Goal: Task Accomplishment & Management: Manage account settings

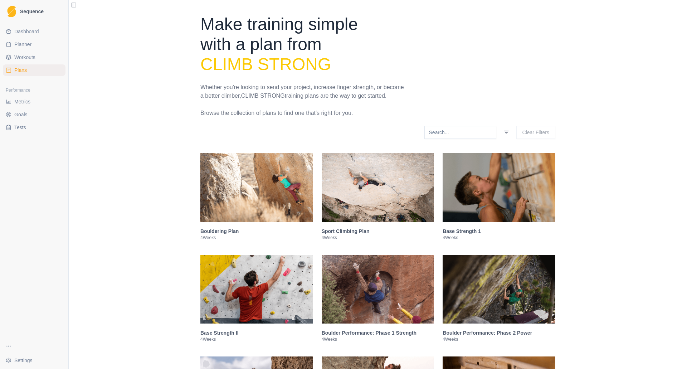
click at [26, 44] on span "Planner" at bounding box center [22, 44] width 17 height 7
select select "month"
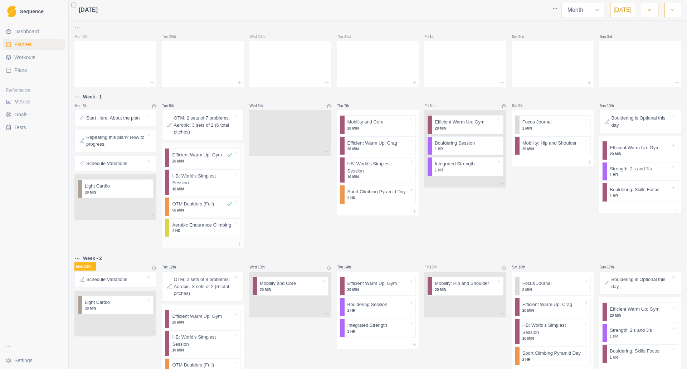
click at [205, 177] on p "HB: World’s Simplest Session" at bounding box center [202, 180] width 61 height 14
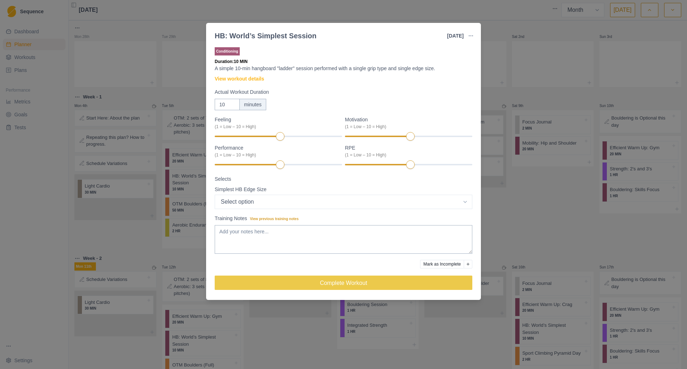
click at [446, 264] on button "Mark as Incomplete" at bounding box center [442, 264] width 44 height 9
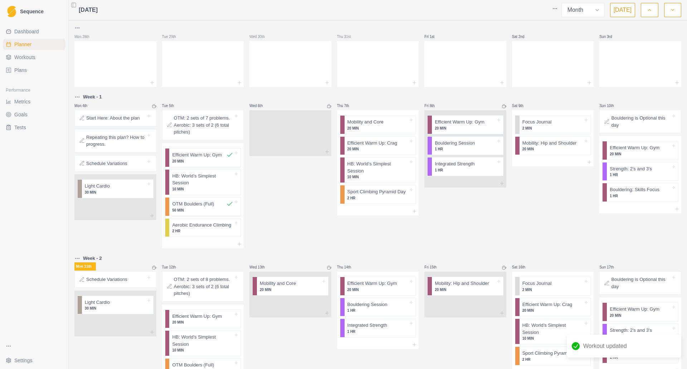
click at [216, 227] on div "Aerobic Endurance Climbing 2 HR" at bounding box center [204, 228] width 71 height 18
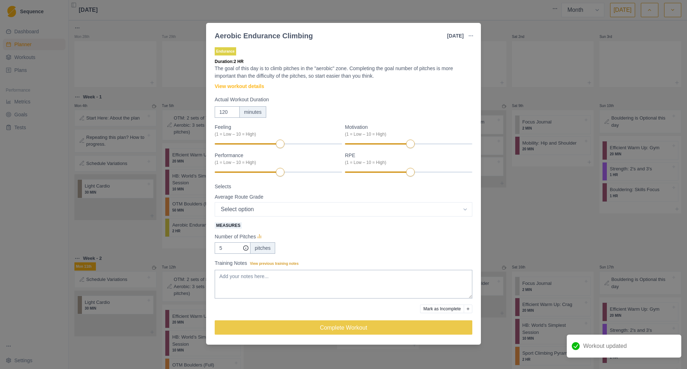
click at [450, 313] on button "Mark as Incomplete" at bounding box center [442, 309] width 44 height 9
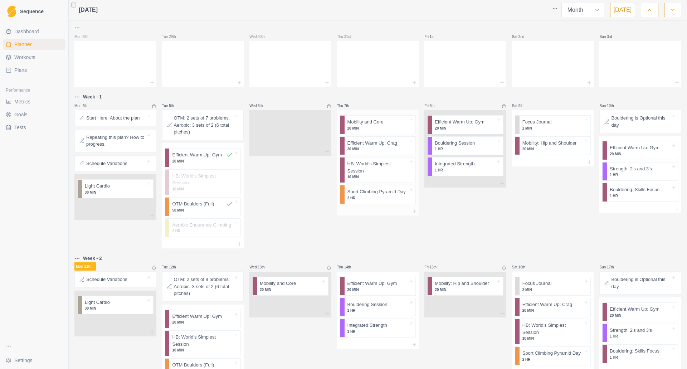
click at [373, 128] on p "20 MIN" at bounding box center [378, 128] width 61 height 5
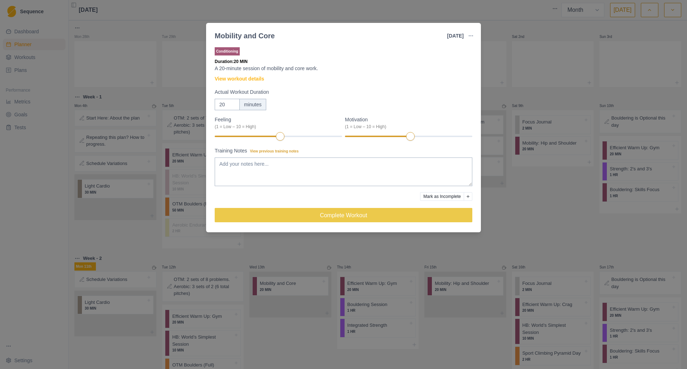
click at [434, 197] on button "Mark as Incomplete" at bounding box center [442, 196] width 44 height 9
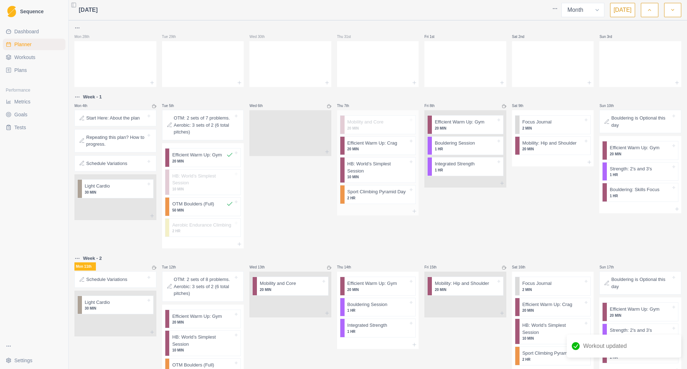
click at [364, 153] on div "Efficient Warm Up: Crag 20 MIN" at bounding box center [380, 146] width 71 height 18
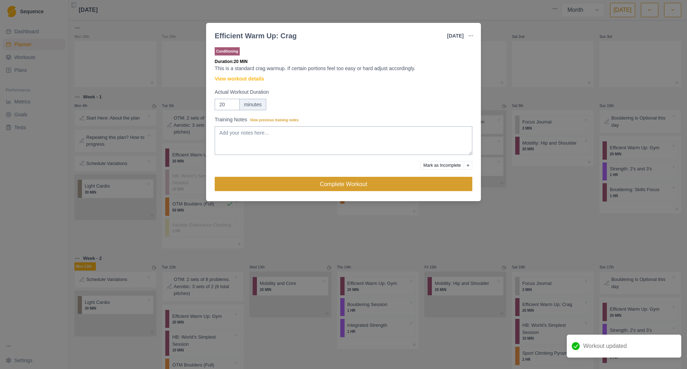
click at [403, 187] on button "Complete Workout" at bounding box center [344, 184] width 258 height 14
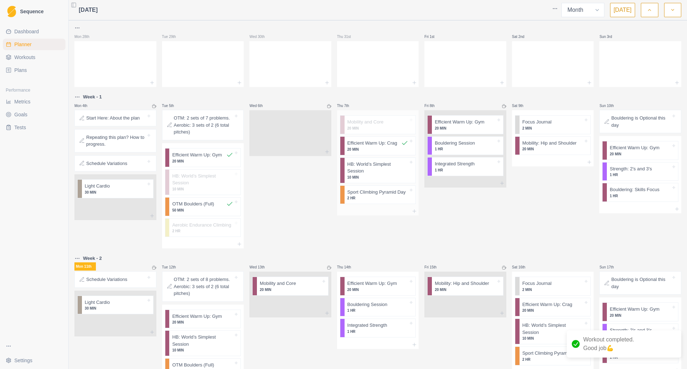
click at [376, 175] on p "10 MIN" at bounding box center [378, 177] width 61 height 5
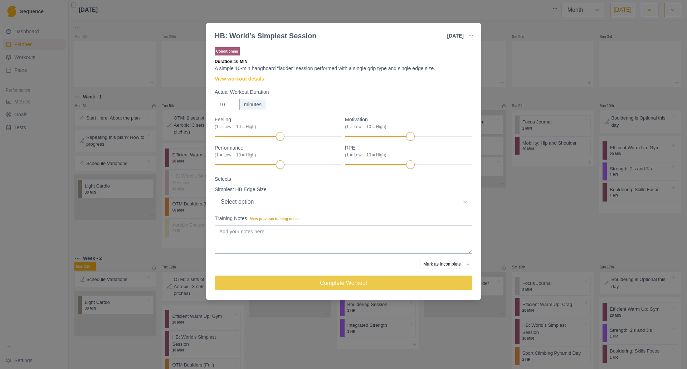
click at [442, 264] on button "Mark as Incomplete" at bounding box center [442, 264] width 44 height 9
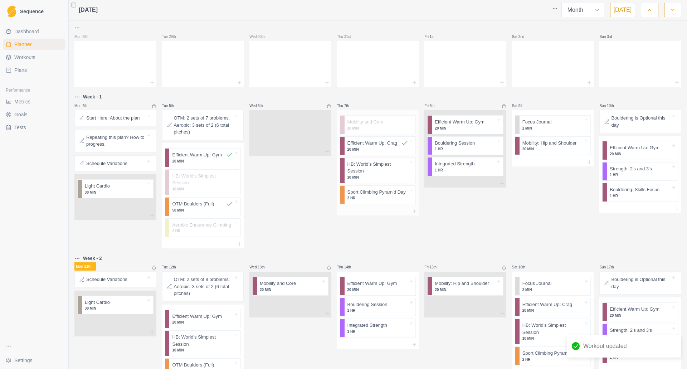
click at [391, 195] on p "2 HR" at bounding box center [378, 197] width 61 height 5
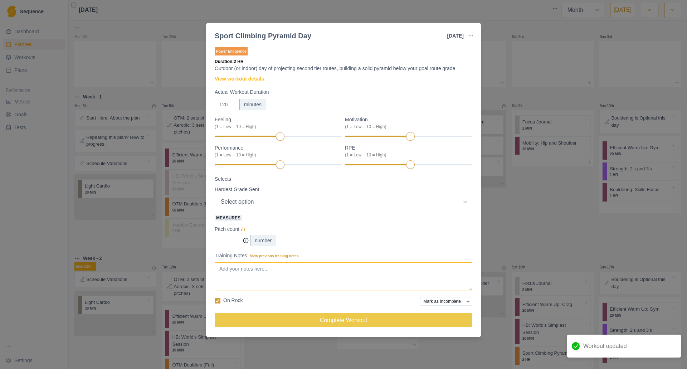
click at [310, 276] on textarea "Training Notes View previous training notes" at bounding box center [344, 276] width 258 height 29
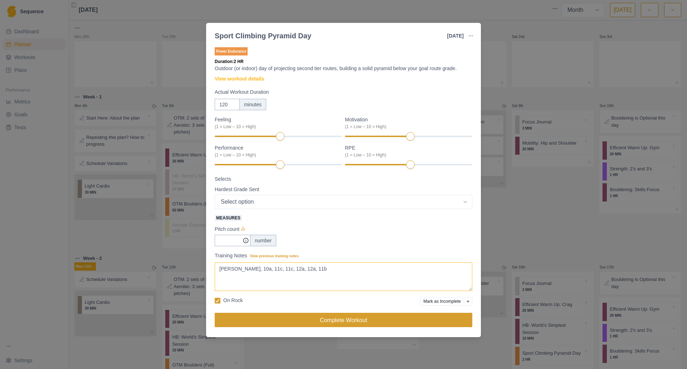
type textarea "[PERSON_NAME], 10a, 11c, 11c, 12a, 12a, 11b"
click at [338, 324] on button "Complete Workout" at bounding box center [344, 320] width 258 height 14
click at [346, 319] on button "Complete Workout" at bounding box center [344, 320] width 258 height 14
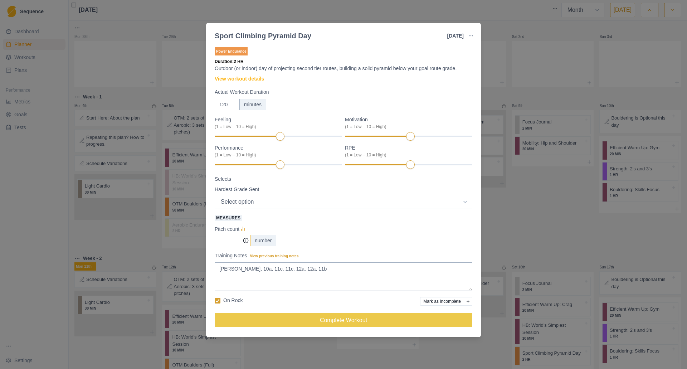
click at [220, 239] on input "Measures" at bounding box center [233, 240] width 36 height 11
type input "6"
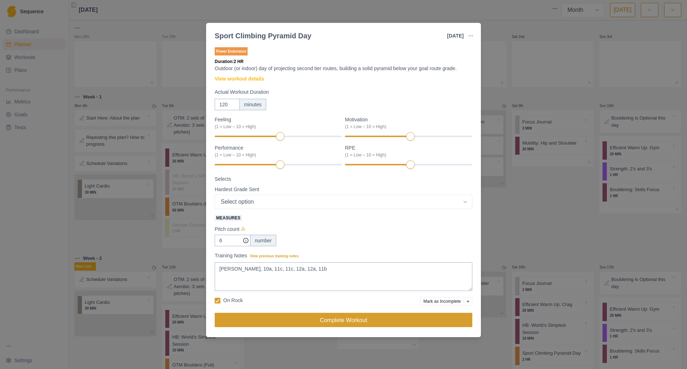
click at [318, 318] on button "Complete Workout" at bounding box center [344, 320] width 258 height 14
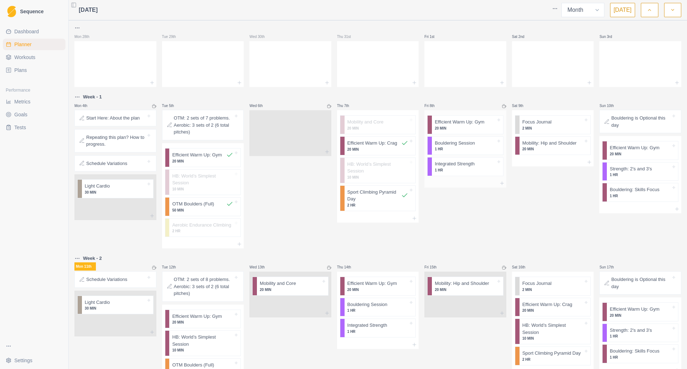
click at [466, 170] on p "1 HR" at bounding box center [465, 170] width 61 height 5
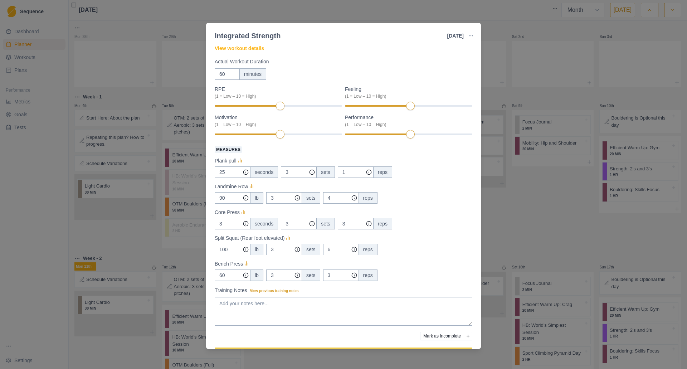
scroll to position [53, 0]
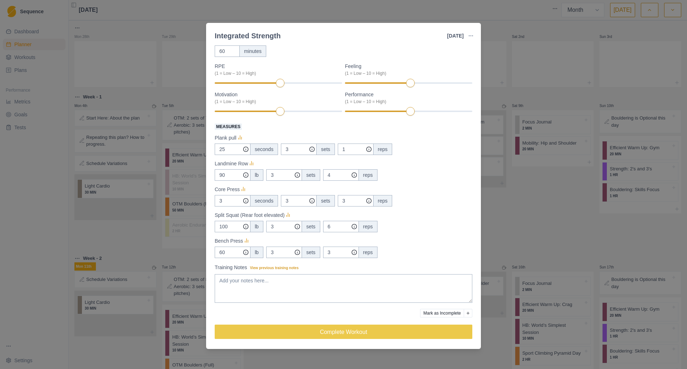
click at [436, 315] on button "Mark as Incomplete" at bounding box center [442, 313] width 44 height 9
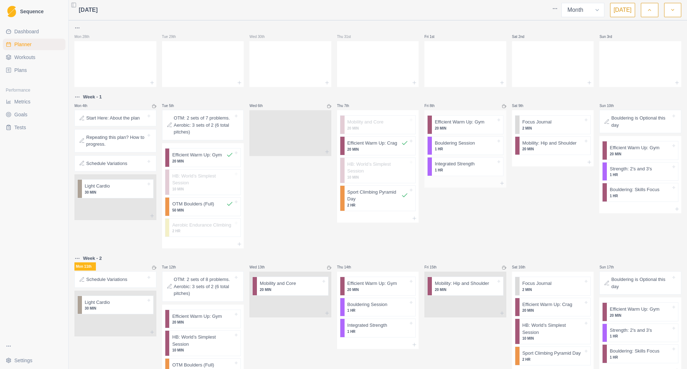
click at [455, 129] on p "20 MIN" at bounding box center [465, 128] width 61 height 5
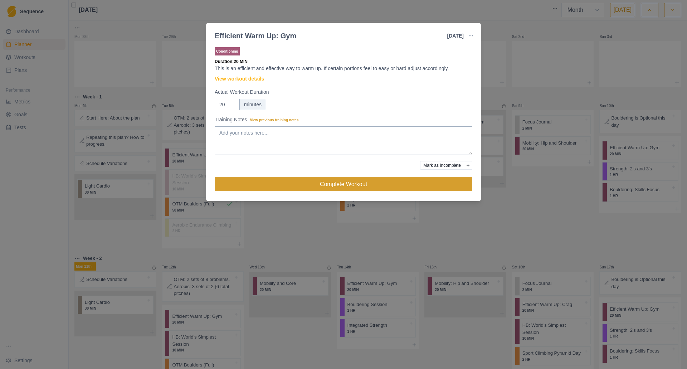
click at [392, 184] on button "Complete Workout" at bounding box center [344, 184] width 258 height 14
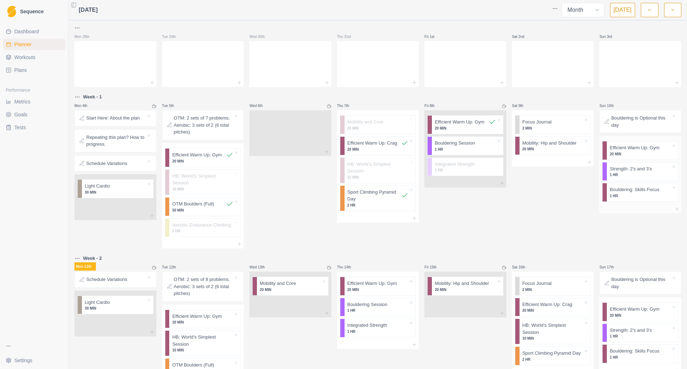
click at [637, 171] on p "Strength: 2's and 3's" at bounding box center [631, 168] width 42 height 7
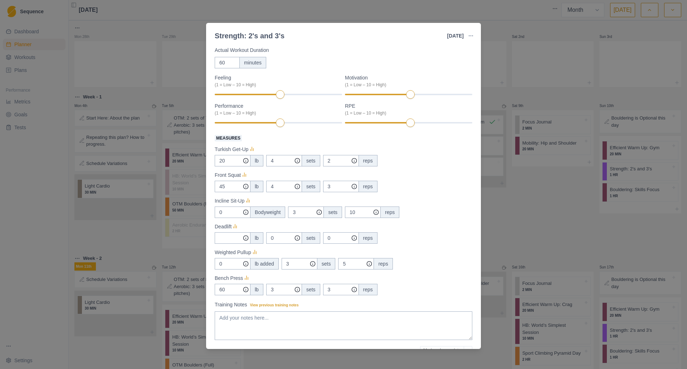
scroll to position [79, 0]
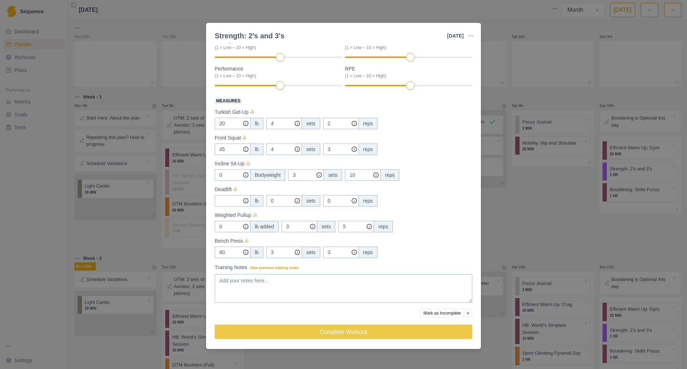
click at [549, 216] on div "Strength: 2's and 3's [DATE] Link To Goal View Workout Metrics Edit Original Wo…" at bounding box center [343, 184] width 687 height 369
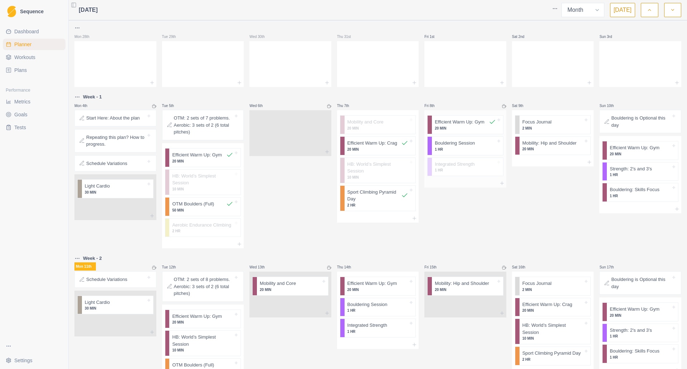
click at [453, 146] on p "Bouldering Session" at bounding box center [455, 143] width 40 height 7
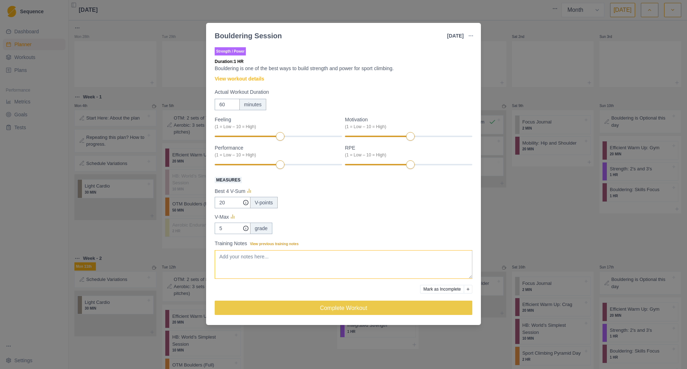
click at [298, 262] on textarea "Training Notes View previous training notes" at bounding box center [344, 264] width 258 height 29
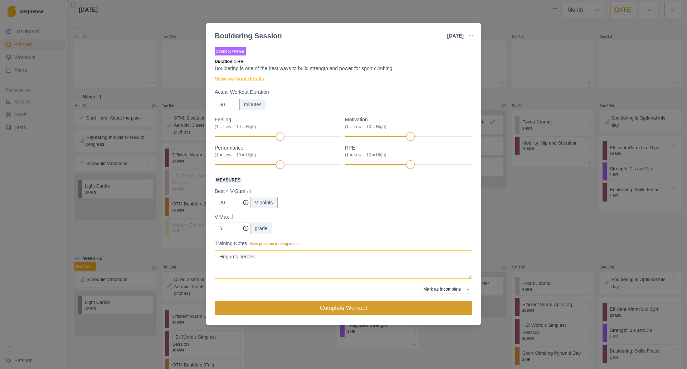
type textarea "Hogums heroes"
click at [326, 314] on button "Complete Workout" at bounding box center [344, 308] width 258 height 14
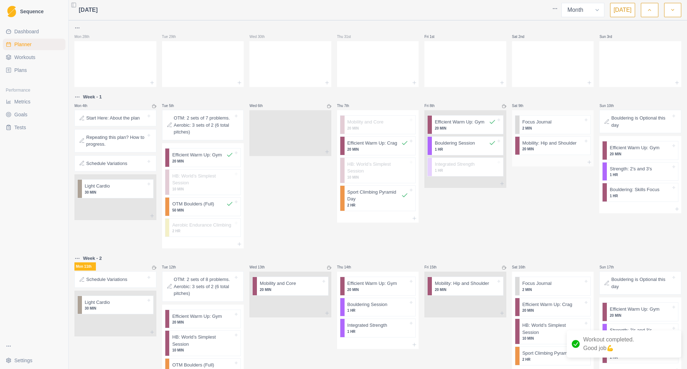
click at [546, 148] on p "20 MIN" at bounding box center [553, 148] width 61 height 5
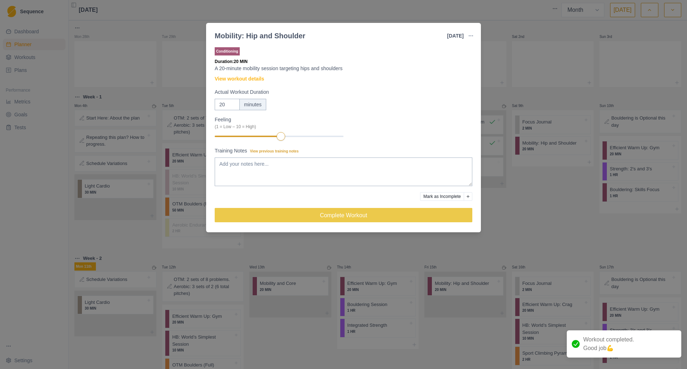
click at [447, 196] on button "Mark as Incomplete" at bounding box center [442, 196] width 44 height 9
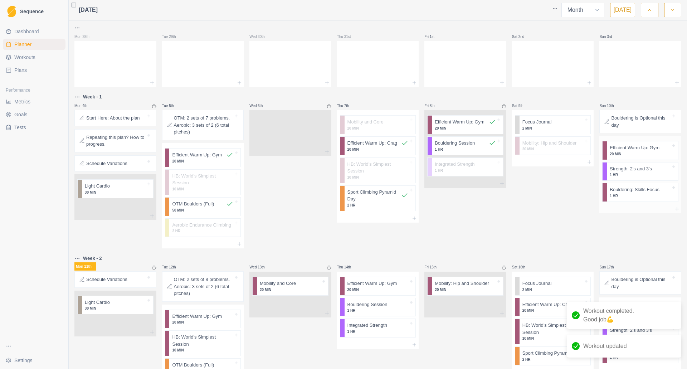
click at [617, 153] on p "20 MIN" at bounding box center [640, 153] width 61 height 5
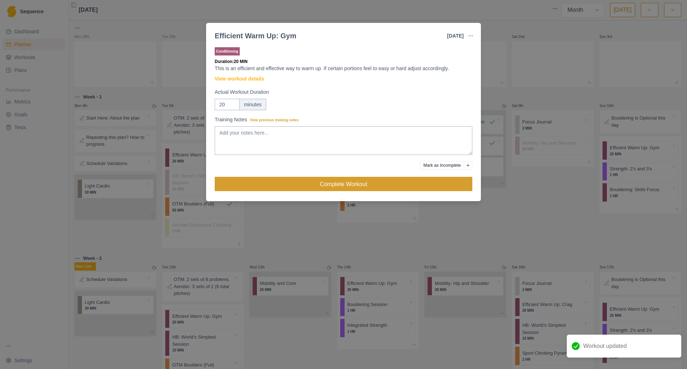
click at [385, 188] on button "Complete Workout" at bounding box center [344, 184] width 258 height 14
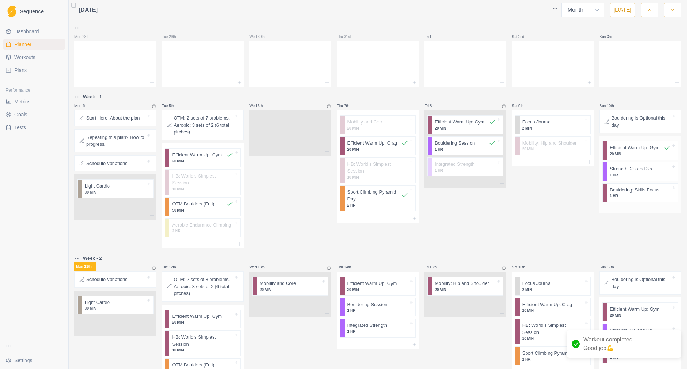
click at [674, 208] on icon at bounding box center [677, 209] width 6 height 6
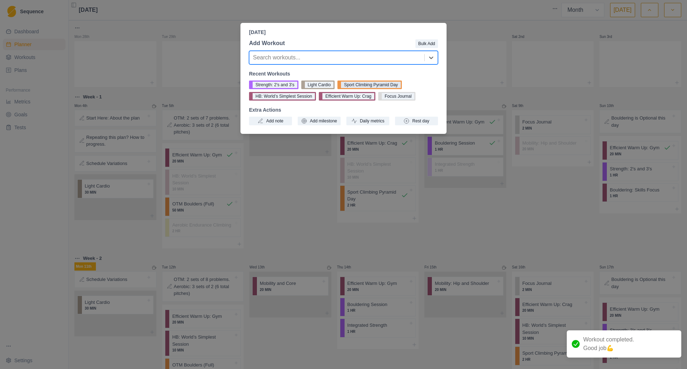
click at [365, 83] on button "Sport Climbing Pyramid Day" at bounding box center [370, 85] width 64 height 9
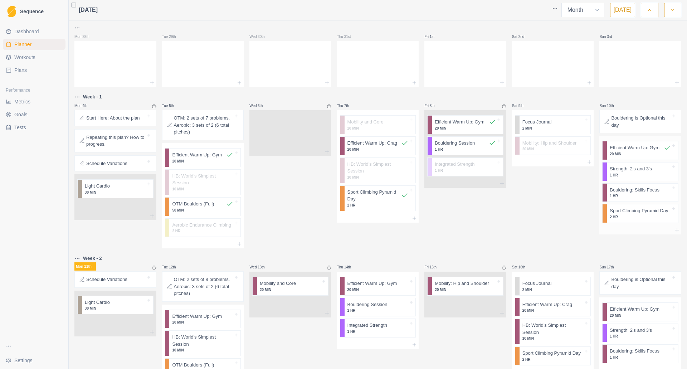
click at [620, 199] on div "Bouldering: Skills Focus 1 HR" at bounding box center [642, 193] width 71 height 18
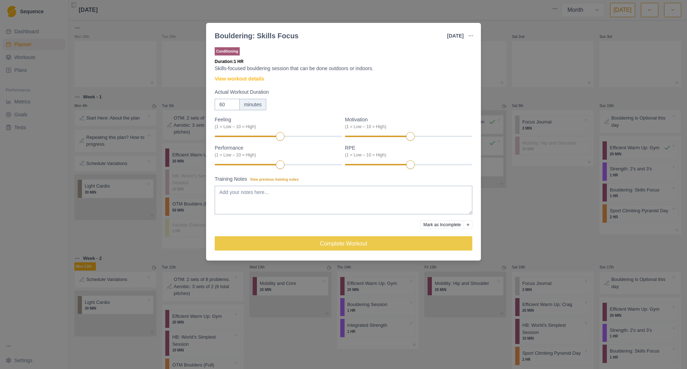
click at [445, 222] on button "Mark as Incomplete" at bounding box center [442, 225] width 44 height 9
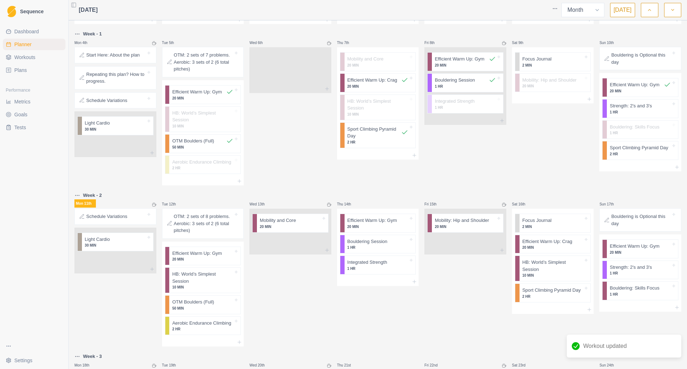
scroll to position [72, 0]
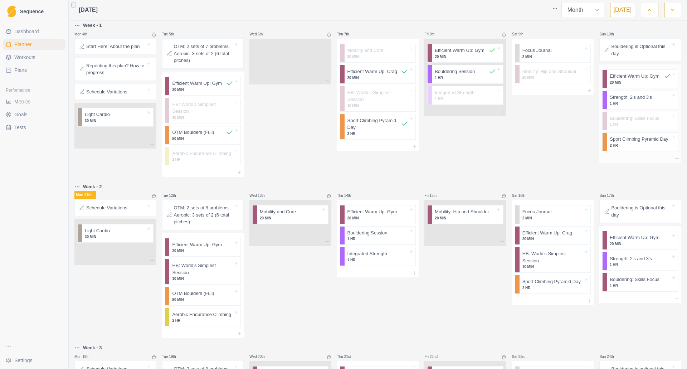
click at [631, 144] on p "2 HR" at bounding box center [640, 145] width 61 height 5
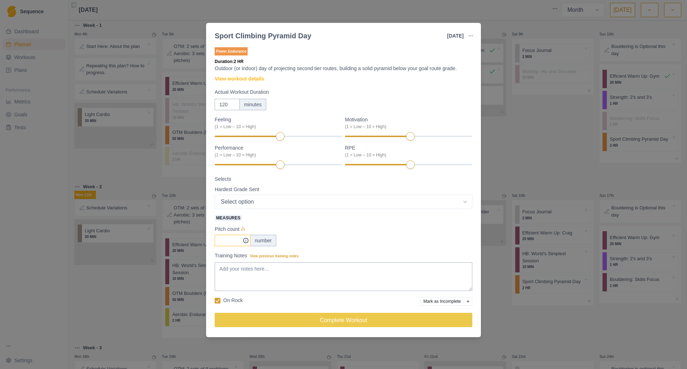
click at [237, 243] on input "Measures" at bounding box center [233, 240] width 36 height 11
click at [243, 277] on textarea "Training Notes View previous training notes" at bounding box center [344, 276] width 258 height 29
type textarea "10a, 10c, 12a, 11b, 12b, 12b"
click at [231, 241] on input "Measures" at bounding box center [233, 240] width 36 height 11
type input "6"
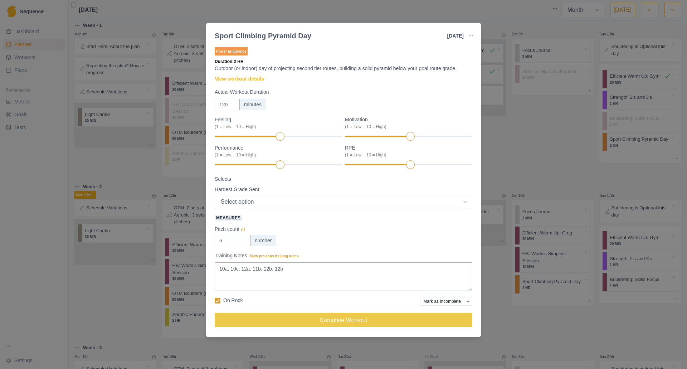
click at [250, 201] on select "Select option 5.4 5.5 5.6 5.7 5.8 5.9 5.10a 5.10b 5.10c 5.10d 5.11a 5.11b 5.11c…" at bounding box center [344, 202] width 258 height 14
select select "16"
click at [215, 195] on select "Select option 5.4 5.5 5.6 5.7 5.8 5.9 5.10a 5.10b 5.10c 5.10d 5.11a 5.11b 5.11c…" at bounding box center [344, 202] width 258 height 14
click at [255, 183] on div "Selects Hardest Grade Sent Select option 5.4 5.5 5.6 5.7 5.8 5.9 5.10a 5.10b 5.…" at bounding box center [344, 192] width 258 height 34
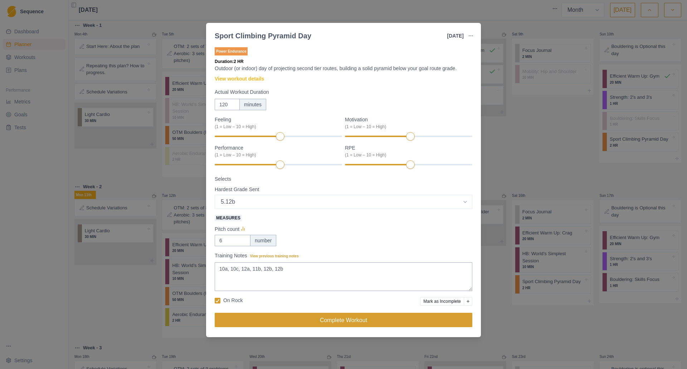
click at [319, 321] on button "Complete Workout" at bounding box center [344, 320] width 258 height 14
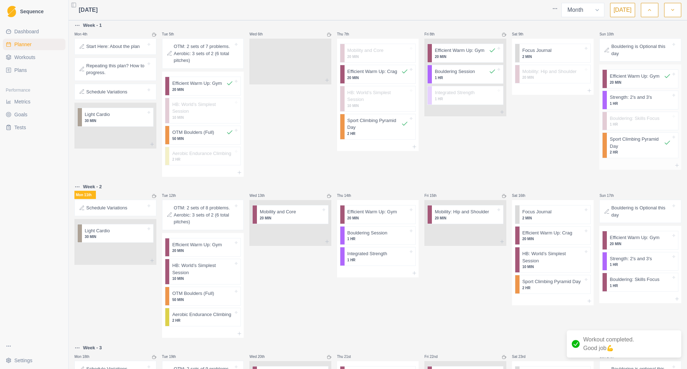
click at [646, 101] on p "1 HR" at bounding box center [640, 103] width 61 height 5
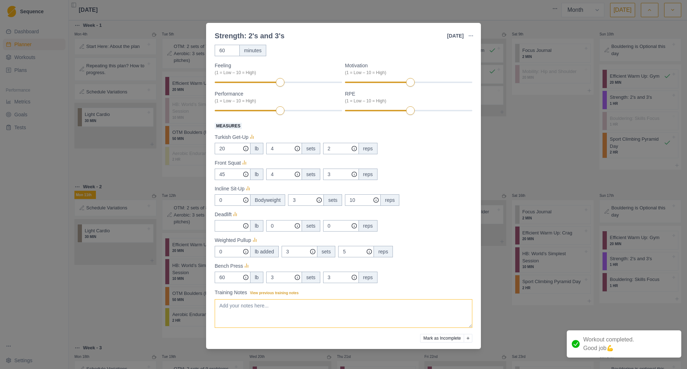
scroll to position [79, 0]
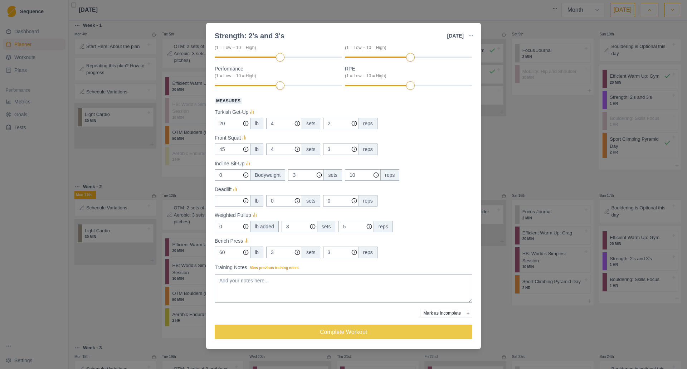
click at [438, 313] on button "Mark as Incomplete" at bounding box center [442, 313] width 44 height 9
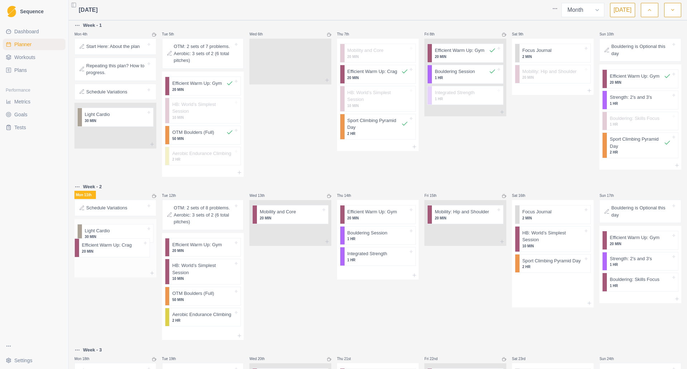
drag, startPoint x: 539, startPoint y: 227, endPoint x: 100, endPoint y: 248, distance: 440.1
click at [100, 248] on div "Mon 28th Tue 29th Wed 30th Thu 31st Fri 1st Sat 2nd Sun 3rd Week - 1 Mon 4th St…" at bounding box center [377, 293] width 607 height 682
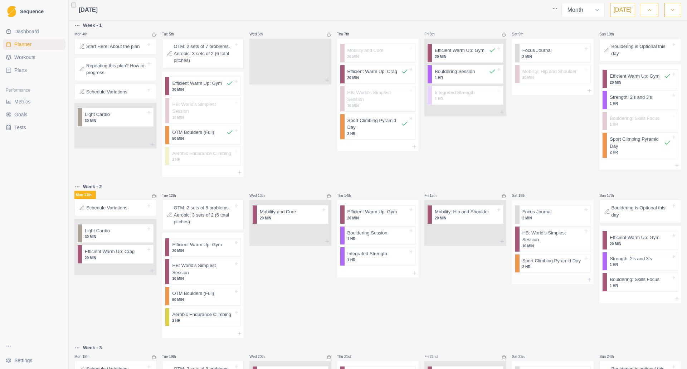
click at [539, 216] on p "2 MIN" at bounding box center [553, 218] width 61 height 5
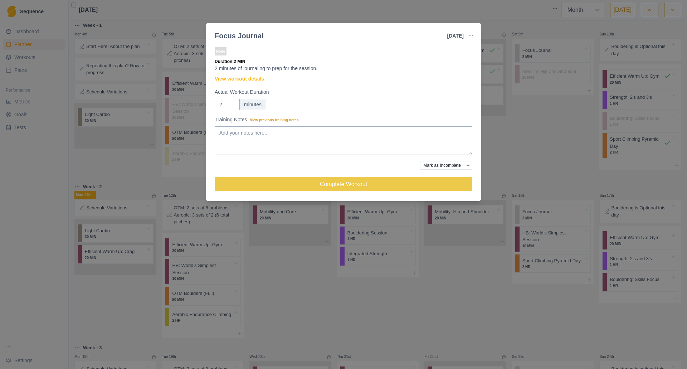
click at [551, 160] on div "Focus Journal [DATE] Link To Goal View Workout Metrics Edit Original Workout Re…" at bounding box center [343, 184] width 687 height 369
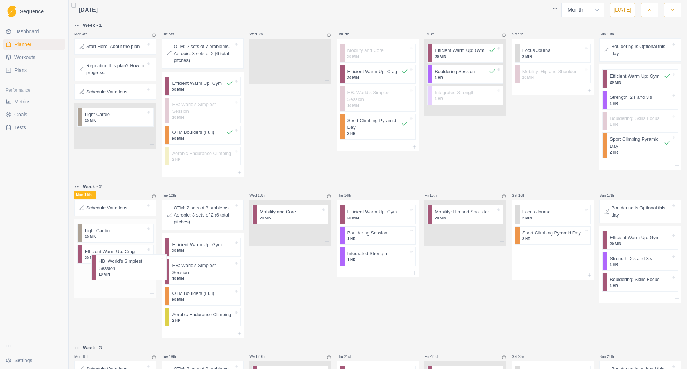
drag, startPoint x: 533, startPoint y: 235, endPoint x: 105, endPoint y: 271, distance: 429.7
click at [105, 271] on div "Mon 28th Tue 29th Wed 30th Thu 31st Fri 1st Sat 2nd Sun 3rd Week - 1 Mon 4th St…" at bounding box center [377, 292] width 607 height 680
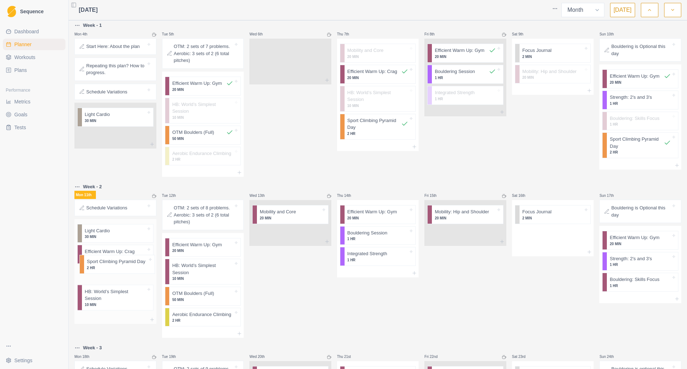
drag, startPoint x: 532, startPoint y: 229, endPoint x: 98, endPoint y: 266, distance: 435.5
click at [98, 266] on div "Mon 28th Tue 29th Wed 30th Thu 31st Fri 1st Sat 2nd Sun 3rd Week - 1 Mon 4th St…" at bounding box center [377, 292] width 607 height 680
click at [151, 317] on icon at bounding box center [152, 320] width 6 height 6
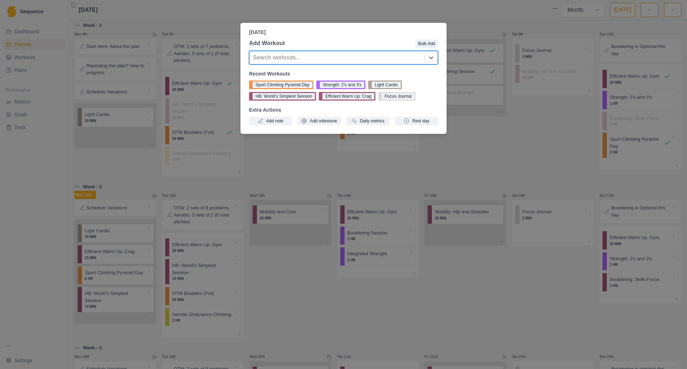
click at [497, 135] on div "[DATE] Add Workout Bulk Add Search workouts... Recent Workouts Sport Climbing P…" at bounding box center [343, 184] width 687 height 369
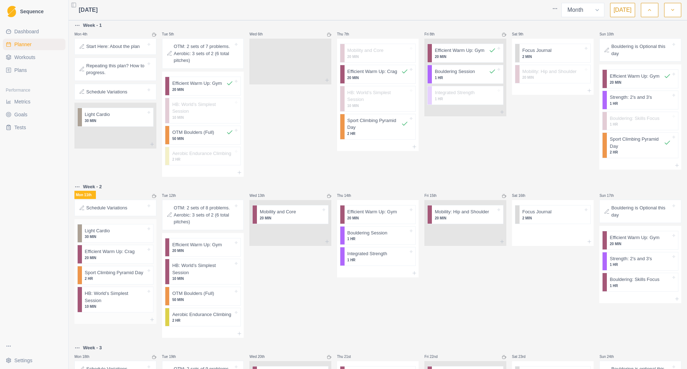
click at [126, 255] on p "20 MIN" at bounding box center [115, 257] width 61 height 5
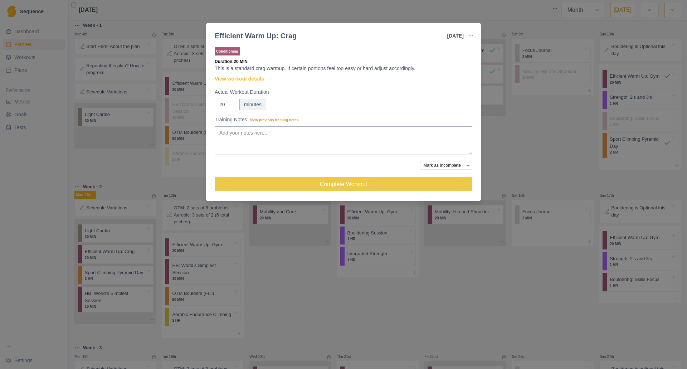
click at [253, 77] on link "View workout details" at bounding box center [239, 79] width 49 height 8
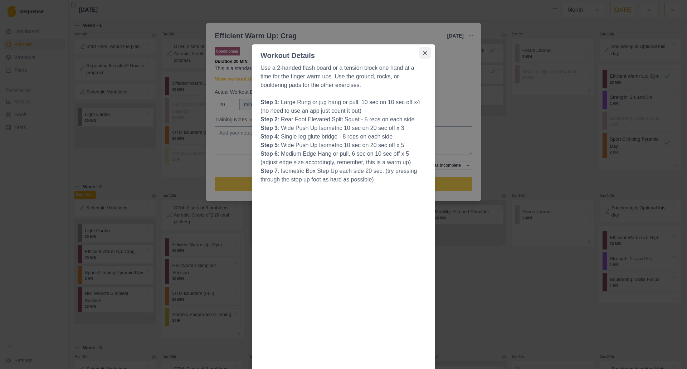
click at [424, 54] on icon "Close" at bounding box center [425, 53] width 4 height 4
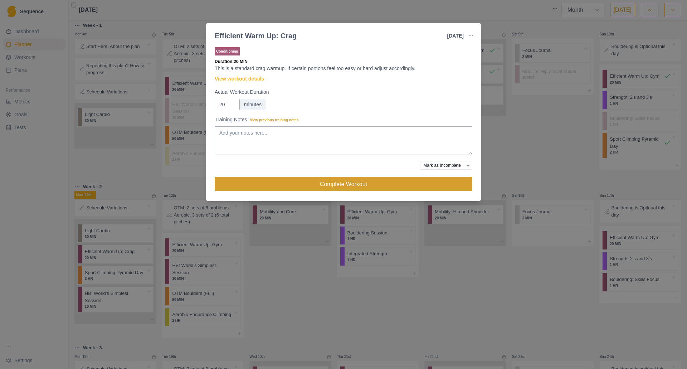
click at [345, 185] on button "Complete Workout" at bounding box center [344, 184] width 258 height 14
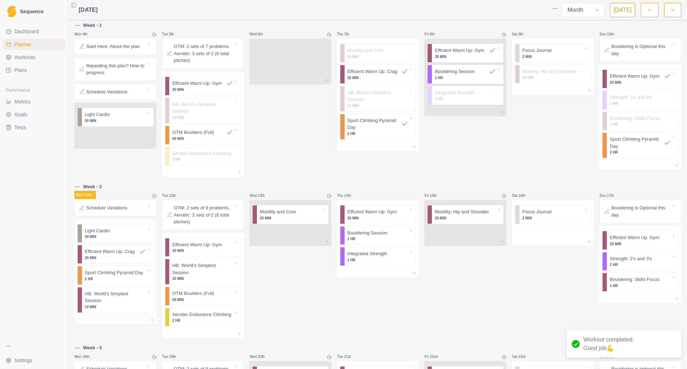
click at [113, 227] on div at bounding box center [128, 230] width 36 height 7
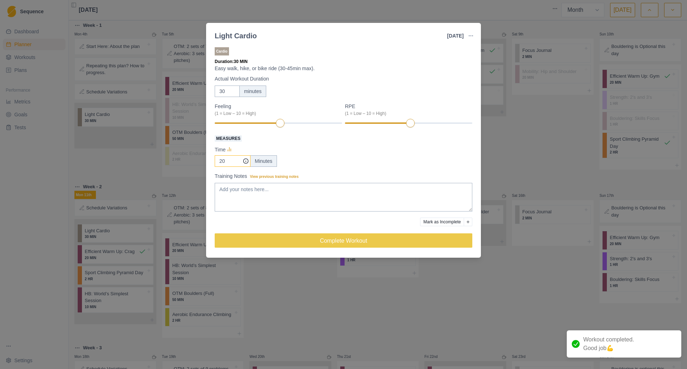
click at [231, 161] on input "20" at bounding box center [233, 160] width 36 height 11
type input "2"
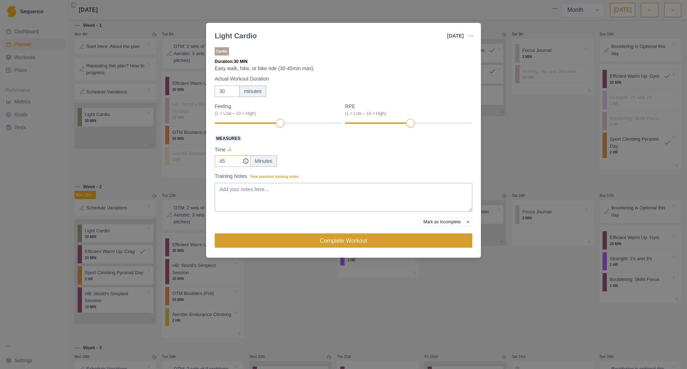
type input "45"
click at [267, 241] on button "Complete Workout" at bounding box center [344, 240] width 258 height 14
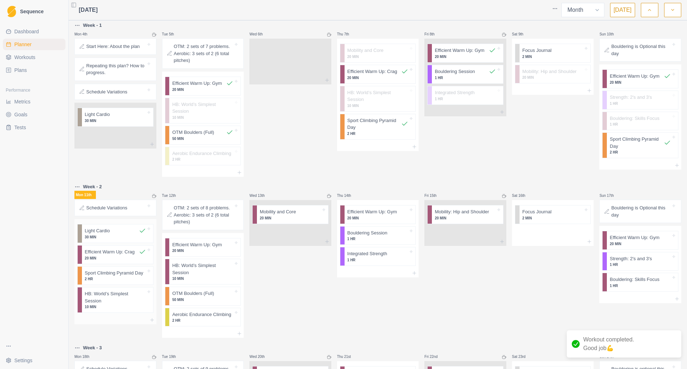
click at [104, 276] on p "2 HR" at bounding box center [115, 278] width 61 height 5
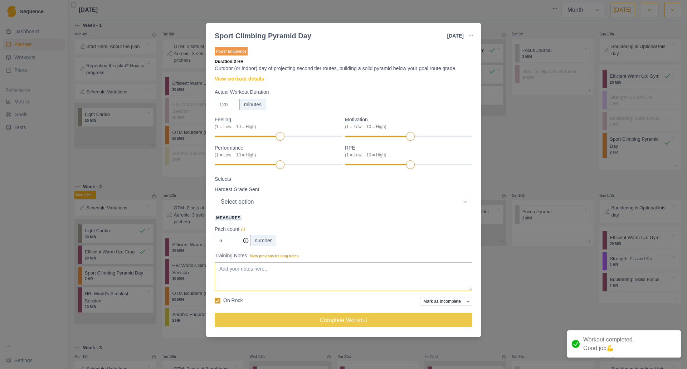
click at [257, 277] on textarea "Training Notes View previous training notes" at bounding box center [344, 276] width 258 height 29
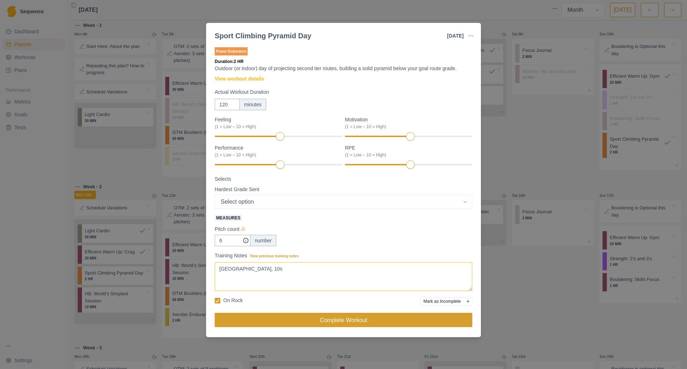
type textarea "[GEOGRAPHIC_DATA], 10s"
click at [270, 319] on button "Complete Workout" at bounding box center [344, 320] width 258 height 14
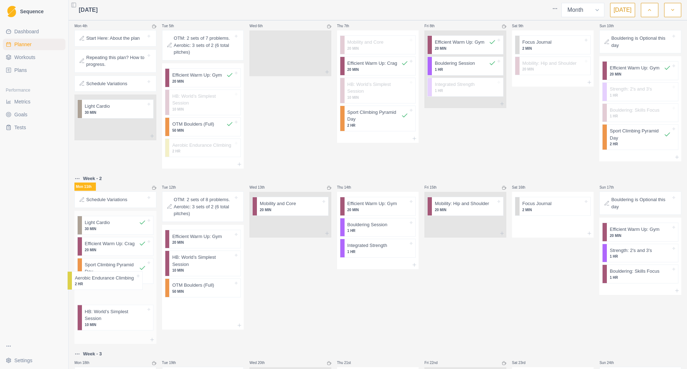
scroll to position [81, 0]
drag, startPoint x: 200, startPoint y: 304, endPoint x: 105, endPoint y: 277, distance: 99.0
click at [105, 277] on div "Mon 28th Tue 29th Wed 30th Thu 31st Fri 1st Sat 2nd Sun 3rd Week - 1 Mon 4th St…" at bounding box center [377, 290] width 607 height 695
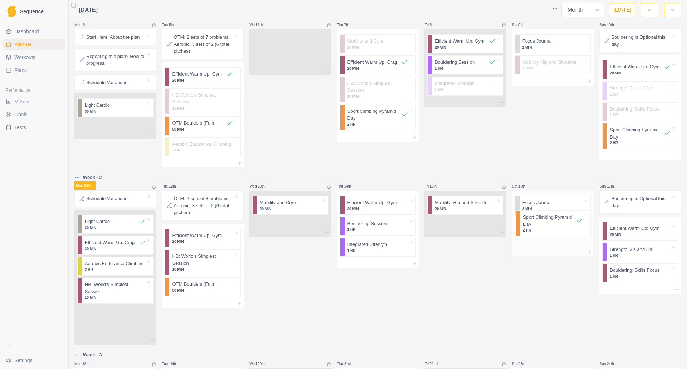
drag, startPoint x: 115, startPoint y: 263, endPoint x: 560, endPoint y: 224, distance: 446.7
click at [560, 224] on div "Mon 28th Tue 29th Wed 30th Thu 31st Fri 1st Sat 2nd Sun 3rd Week - 1 Mon 4th St…" at bounding box center [377, 291] width 607 height 697
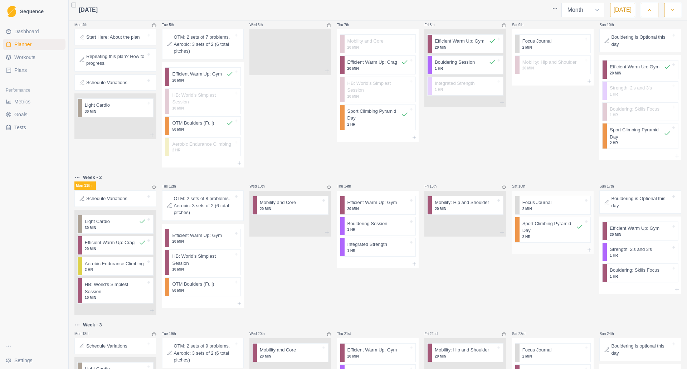
click at [559, 223] on p "Sport Climbing Pyramid Day" at bounding box center [550, 227] width 54 height 14
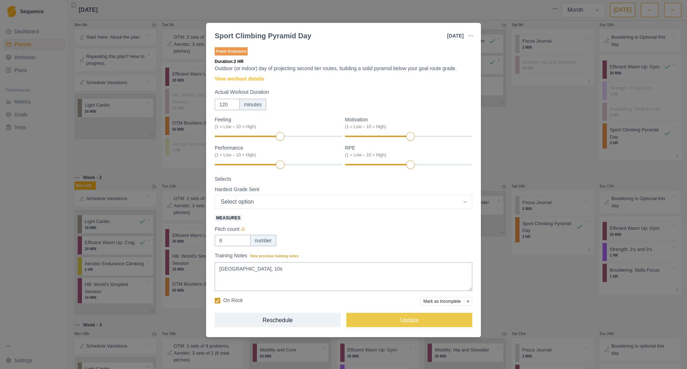
click at [439, 301] on button "Mark as Incomplete" at bounding box center [442, 301] width 44 height 9
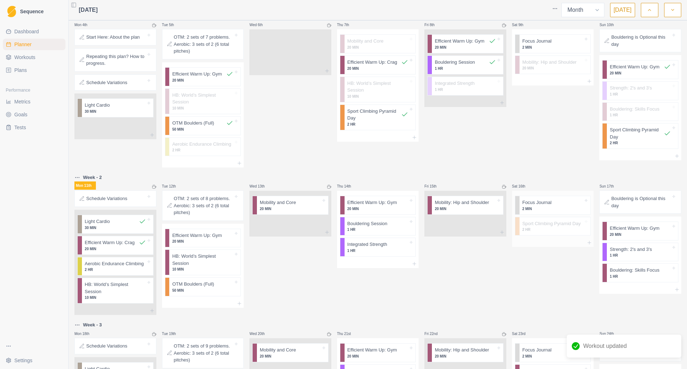
click at [555, 227] on p "2 HR" at bounding box center [553, 229] width 61 height 5
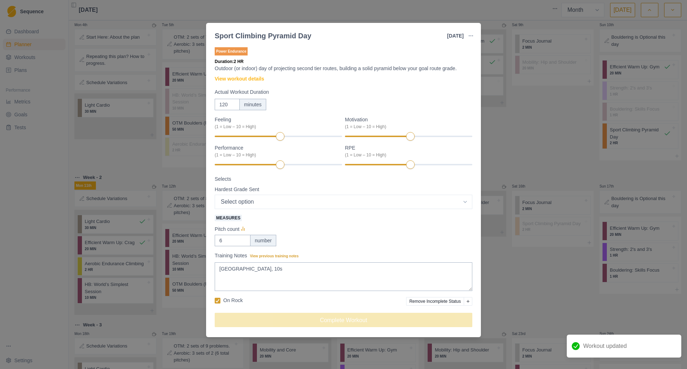
click at [467, 303] on icon "Add reason" at bounding box center [468, 301] width 3 height 3
select select "no_reason"
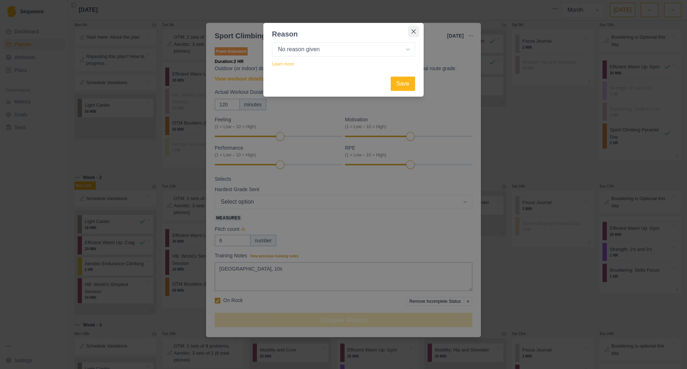
click at [411, 32] on button "Close" at bounding box center [413, 31] width 11 height 11
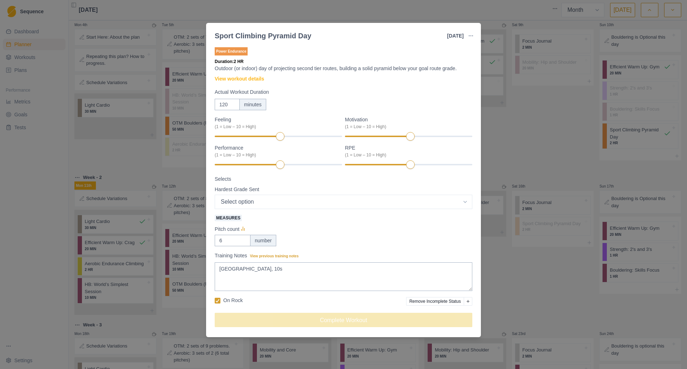
click at [434, 300] on button "Remove Incomplete Status" at bounding box center [435, 301] width 58 height 9
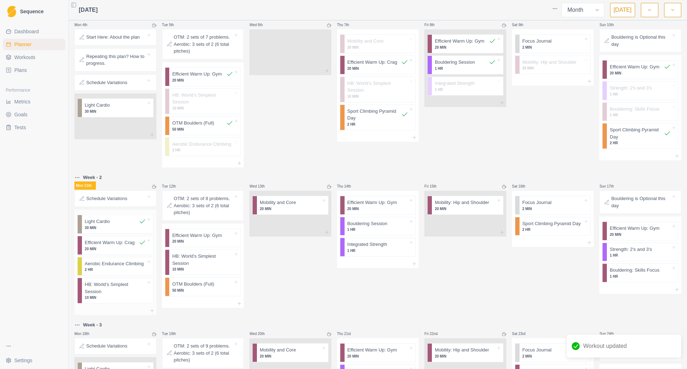
click at [119, 267] on p "2 HR" at bounding box center [115, 269] width 61 height 5
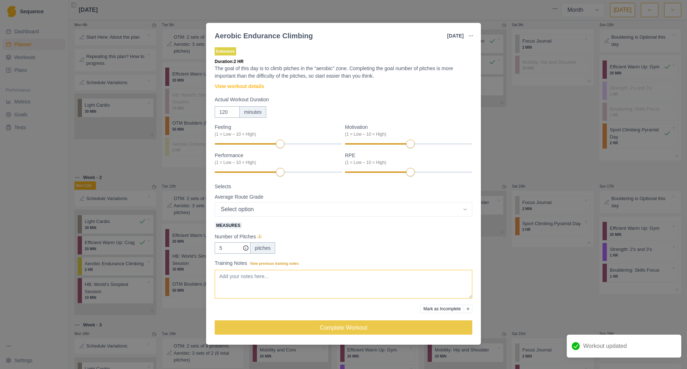
click at [295, 285] on textarea "Training Notes View previous training notes" at bounding box center [344, 284] width 258 height 29
click at [237, 290] on textarea "Training Notes View previous training notes" at bounding box center [344, 284] width 258 height 29
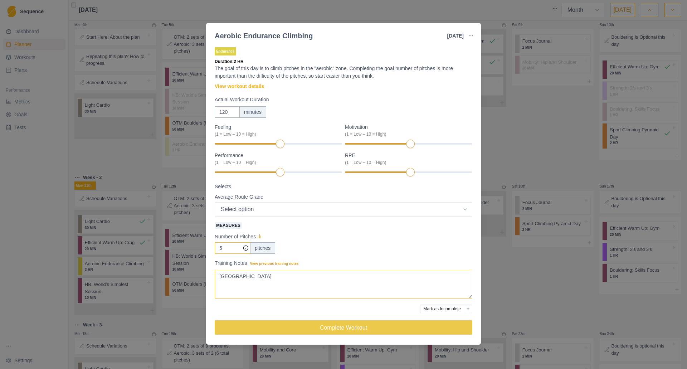
type textarea "[GEOGRAPHIC_DATA]"
click at [227, 247] on input "5" at bounding box center [233, 247] width 36 height 11
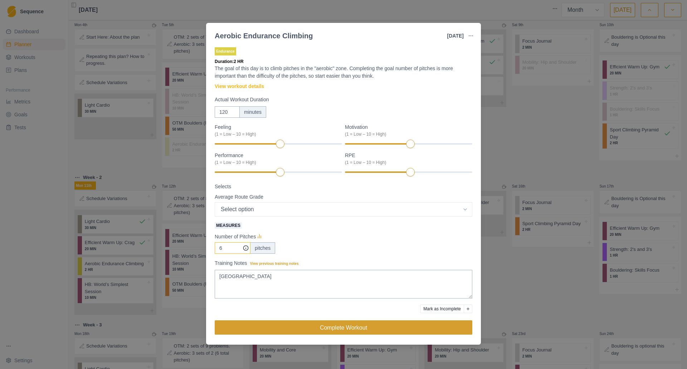
type input "6"
click at [296, 324] on button "Complete Workout" at bounding box center [344, 327] width 258 height 14
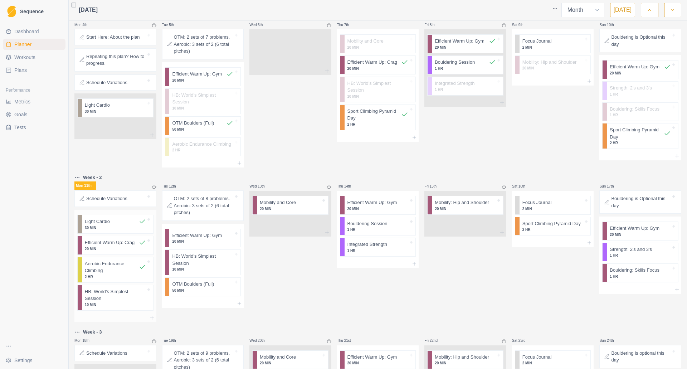
click at [112, 302] on p "10 MIN" at bounding box center [115, 304] width 61 height 5
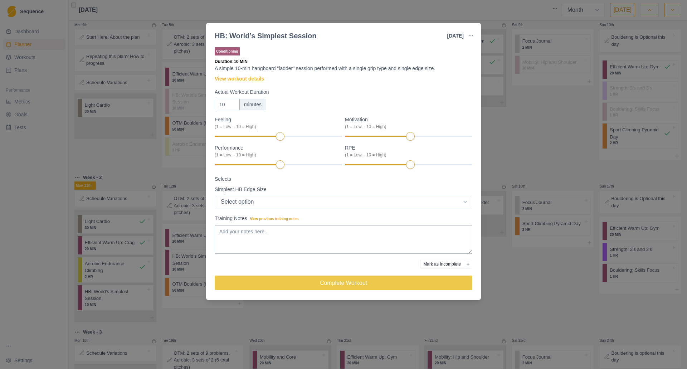
click at [234, 203] on select "Select option Bar HB Jug 30mm 25mm 20mm 15mm 10mm" at bounding box center [344, 202] width 258 height 14
click at [254, 81] on link "View workout details" at bounding box center [239, 79] width 49 height 8
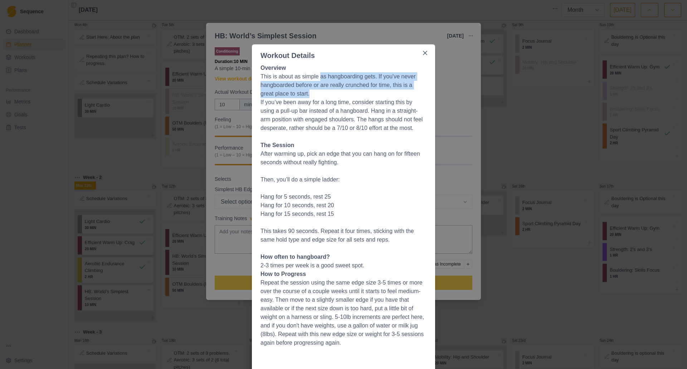
drag, startPoint x: 316, startPoint y: 76, endPoint x: 318, endPoint y: 94, distance: 18.3
click at [318, 94] on p "This is about as simple as hangboarding gets. If you've never hangboarded befor…" at bounding box center [344, 85] width 166 height 26
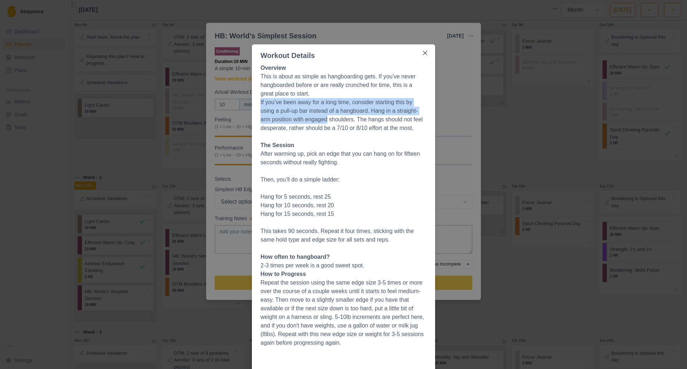
drag, startPoint x: 318, startPoint y: 94, endPoint x: 321, endPoint y: 120, distance: 25.6
click at [321, 120] on span "Overview This is about as simple as hangboarding gets. If you've never hangboar…" at bounding box center [344, 267] width 166 height 407
click at [321, 120] on p "If you’ve been away for a long time, consider starting this by using a pull-up …" at bounding box center [344, 115] width 166 height 34
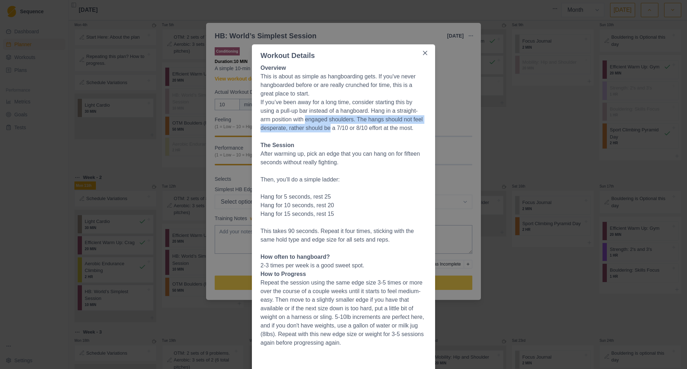
drag, startPoint x: 321, startPoint y: 120, endPoint x: 322, endPoint y: 127, distance: 7.2
click at [322, 127] on p "If you’ve been away for a long time, consider starting this by using a pull-up …" at bounding box center [344, 115] width 166 height 34
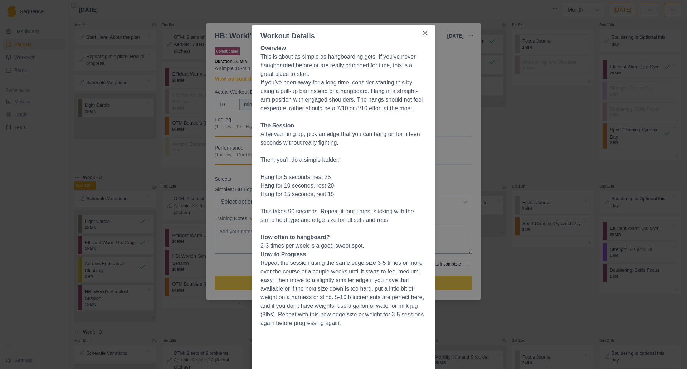
scroll to position [36, 0]
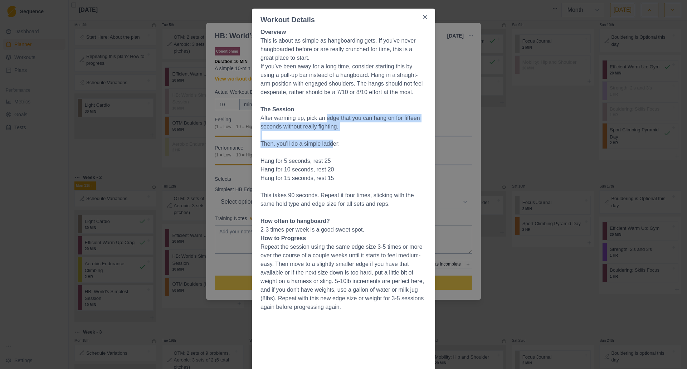
drag, startPoint x: 325, startPoint y: 117, endPoint x: 329, endPoint y: 142, distance: 26.1
click at [329, 142] on span "Overview This is about as simple as hangboarding gets. If you've never hangboar…" at bounding box center [344, 231] width 166 height 407
click at [329, 142] on p "Then, you’ll do a simple ladder:" at bounding box center [344, 144] width 166 height 9
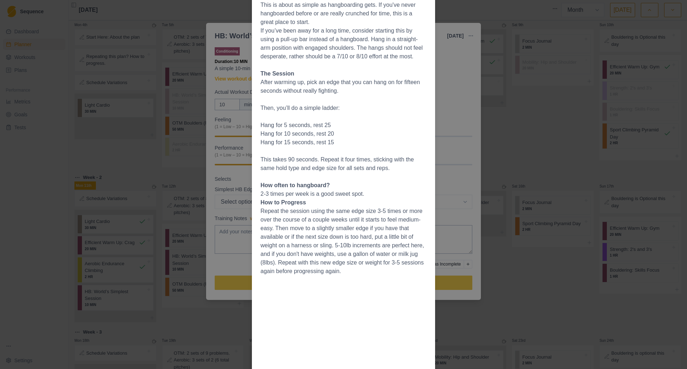
click at [334, 135] on p "Hang for 10 seconds, rest 20" at bounding box center [344, 134] width 166 height 9
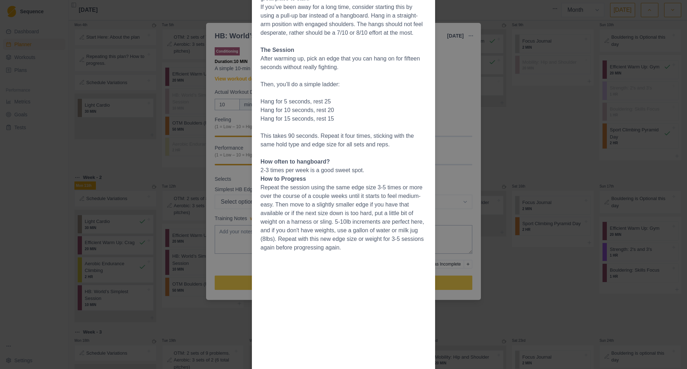
scroll to position [107, 0]
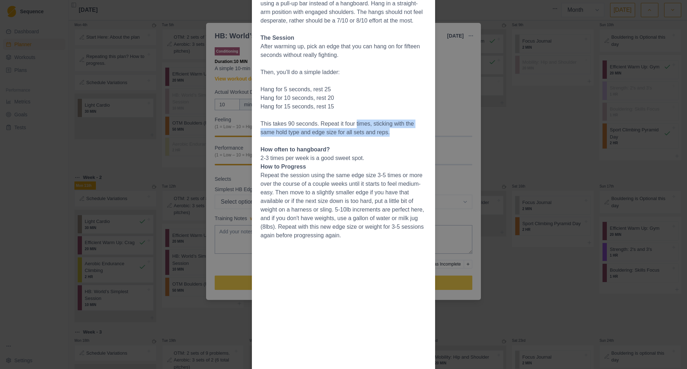
drag, startPoint x: 378, startPoint y: 132, endPoint x: 351, endPoint y: 121, distance: 29.2
click at [351, 121] on p "This takes 90 seconds. Repeat it four times, sticking with the same hold type a…" at bounding box center [344, 128] width 166 height 17
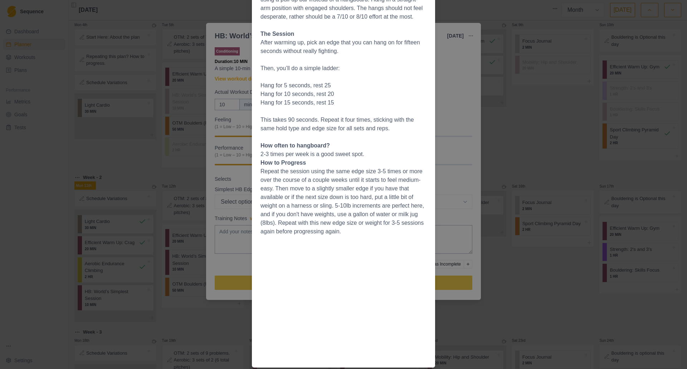
scroll to position [76, 0]
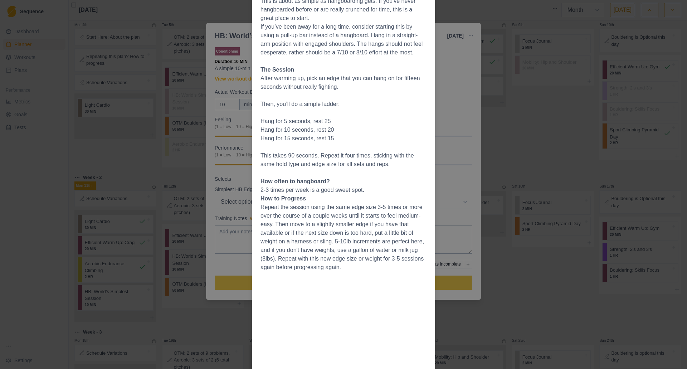
click at [389, 175] on p at bounding box center [344, 173] width 166 height 9
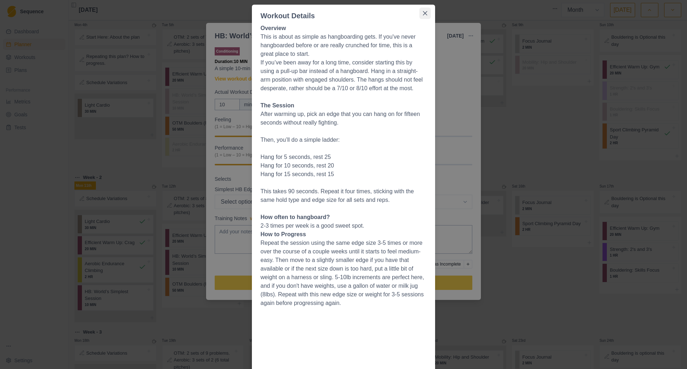
click at [423, 15] on icon "Close" at bounding box center [425, 13] width 4 height 4
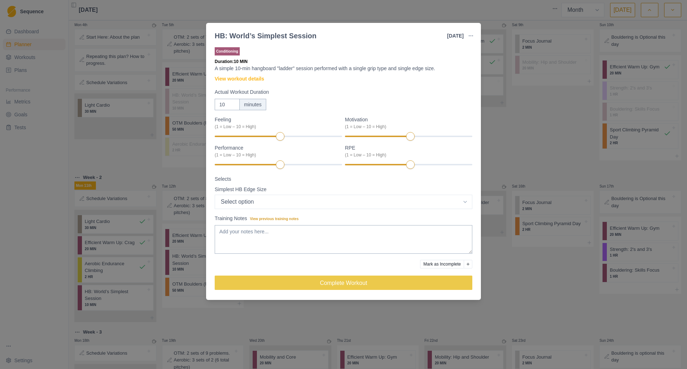
click at [431, 14] on div "HB: World’s Simplest Session [DATE] Link To Goal View Workout Metrics Edit Orig…" at bounding box center [343, 184] width 687 height 369
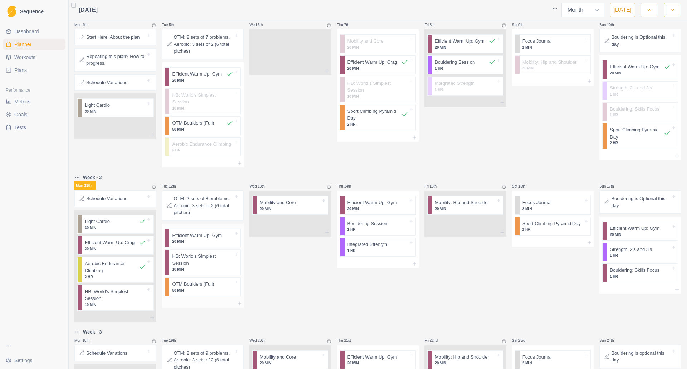
click at [218, 288] on p "50 MIN" at bounding box center [202, 290] width 61 height 5
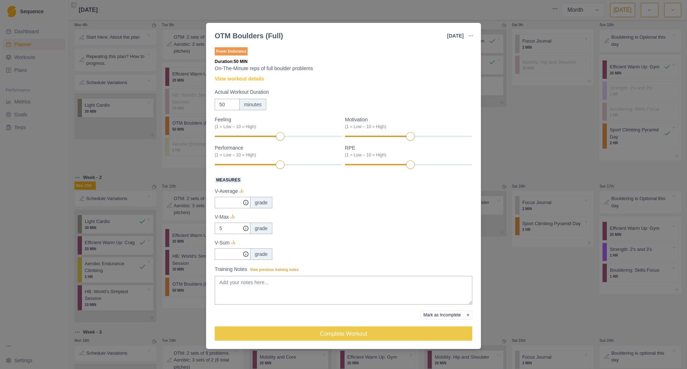
click at [535, 151] on div "OTM Boulders (Full) [DATE] Link To Goal View Workout Metrics Edit Original Work…" at bounding box center [343, 184] width 687 height 369
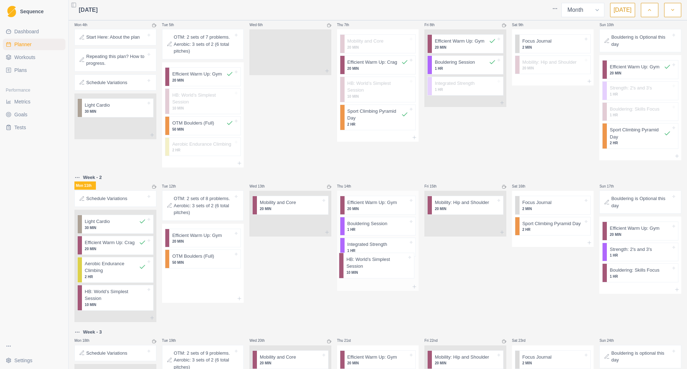
drag, startPoint x: 202, startPoint y: 255, endPoint x: 380, endPoint y: 264, distance: 178.2
click at [380, 264] on div "Mon 28th Tue 29th Wed 30th Thu 31st Fri 1st Sat 2nd Sun 3rd Week - 1 Mon 4th St…" at bounding box center [377, 280] width 607 height 674
drag, startPoint x: 372, startPoint y: 243, endPoint x: 209, endPoint y: 267, distance: 164.9
click at [209, 267] on div "Mon 28th Tue 29th Wed 30th Thu 31st Fri 1st Sat 2nd Sun 3rd Week - 1 Mon 4th St…" at bounding box center [377, 280] width 607 height 674
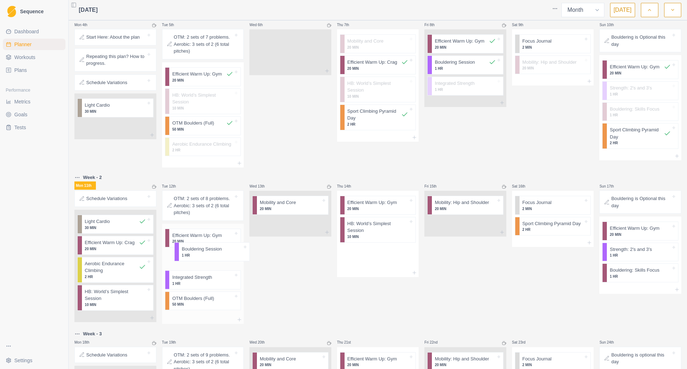
drag, startPoint x: 354, startPoint y: 219, endPoint x: 187, endPoint y: 255, distance: 171.1
click at [187, 255] on div "Mon 28th Tue 29th Wed 30th Thu 31st Fri 1st Sat 2nd Sun 3rd Week - 1 Mon 4th St…" at bounding box center [377, 281] width 607 height 676
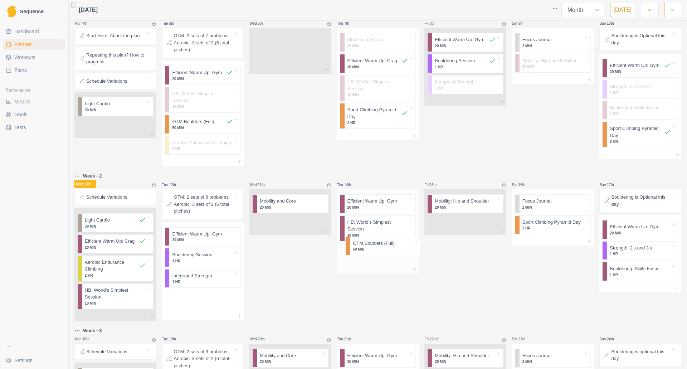
drag, startPoint x: 178, startPoint y: 297, endPoint x: 372, endPoint y: 250, distance: 199.9
click at [372, 250] on div "Mon 28th Tue 29th Wed 30th Thu 31st Fri 1st Sat 2nd Sun 3rd Week - 1 Mon 4th St…" at bounding box center [377, 278] width 607 height 674
click at [368, 253] on p "50 MIN" at bounding box center [378, 255] width 61 height 5
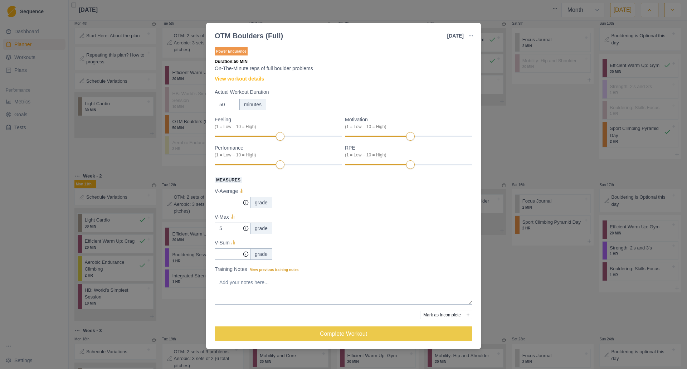
click at [532, 132] on div "OTM Boulders (Full) [DATE] Link To Goal View Workout Metrics Edit Original Work…" at bounding box center [343, 184] width 687 height 369
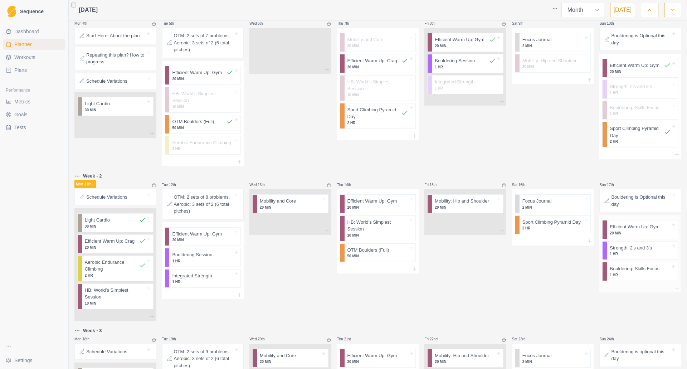
click at [628, 245] on p "Strength: 2's and 3's" at bounding box center [631, 248] width 42 height 7
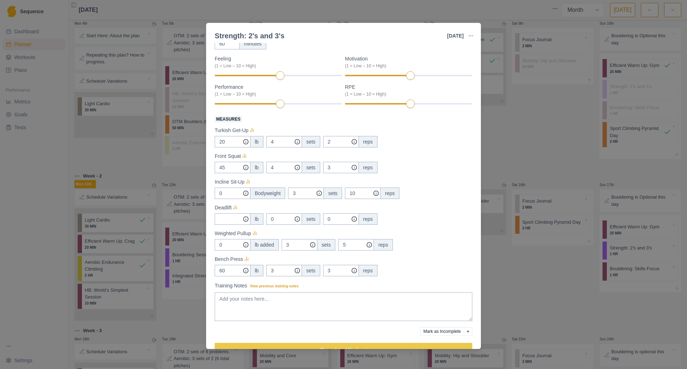
scroll to position [79, 0]
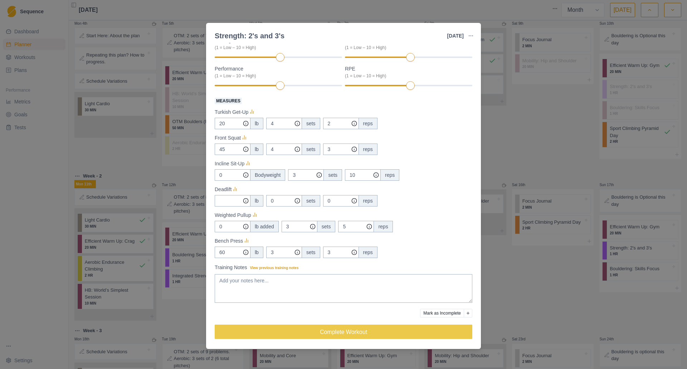
click at [547, 143] on div "Strength: 2's and 3's [DATE] Link To Goal View Workout Metrics Edit Original Wo…" at bounding box center [343, 184] width 687 height 369
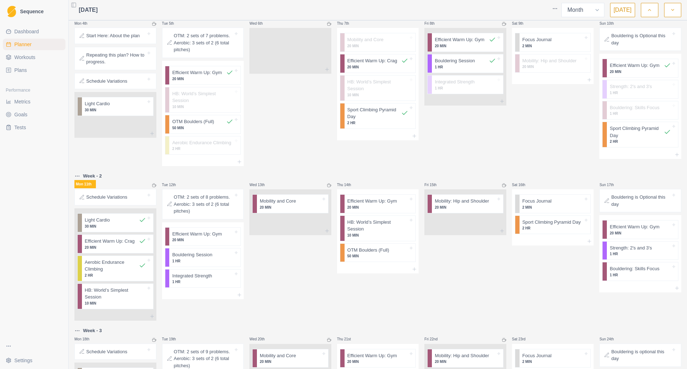
click at [547, 143] on div "Sat 9th Focus Journal 2 MIN Mobility: Hip and Shoulder 20 MIN" at bounding box center [553, 88] width 82 height 156
drag, startPoint x: 547, startPoint y: 143, endPoint x: 512, endPoint y: 149, distance: 35.7
click at [512, 149] on div "Sat 9th Focus Journal 2 MIN Mobility: Hip and Shoulder 20 MIN" at bounding box center [553, 88] width 82 height 156
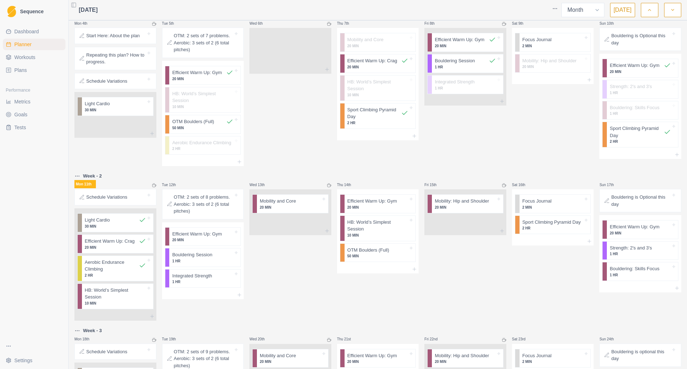
click at [528, 151] on div "Sat 9th Focus Journal 2 MIN Mobility: Hip and Shoulder 20 MIN" at bounding box center [553, 88] width 82 height 156
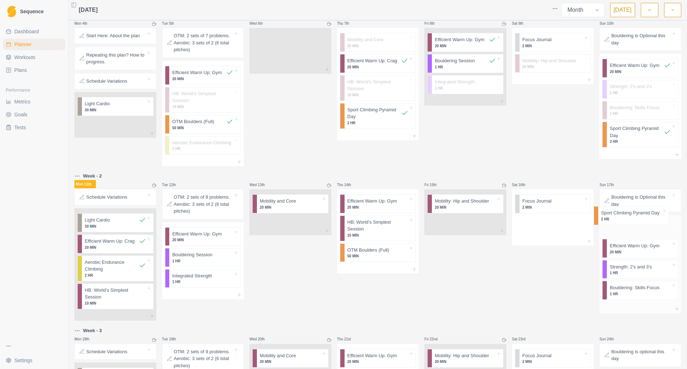
drag, startPoint x: 540, startPoint y: 219, endPoint x: 628, endPoint y: 217, distance: 88.5
click at [628, 217] on div "Mon 28th Tue 29th Wed 30th Thu 31st Fri 1st Sat 2nd Sun 3rd Week - 1 Mon 4th St…" at bounding box center [377, 278] width 607 height 674
click at [633, 286] on p "Bouldering: Skills Focus" at bounding box center [635, 289] width 50 height 7
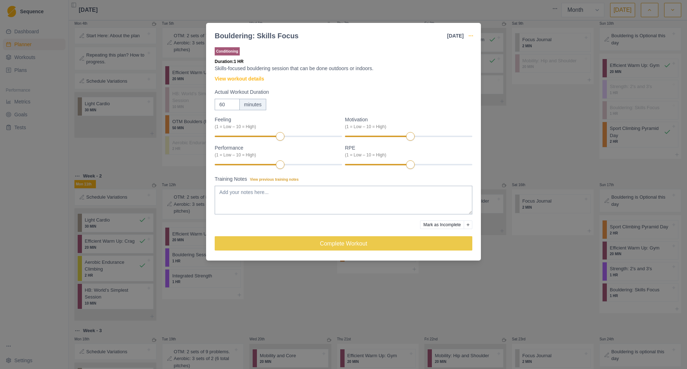
click at [470, 37] on icon "button" at bounding box center [471, 36] width 6 height 6
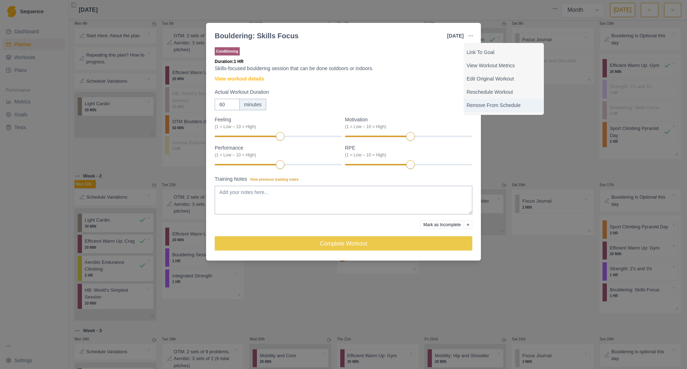
click at [497, 107] on p "Remove From Schedule" at bounding box center [504, 106] width 74 height 8
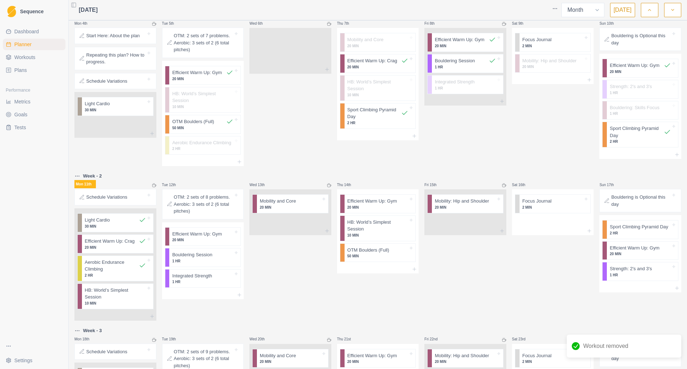
click at [530, 158] on div "Sat 9th Focus Journal 2 MIN Mobility: Hip and Shoulder 20 MIN" at bounding box center [553, 88] width 82 height 156
